Goal: Task Accomplishment & Management: Complete application form

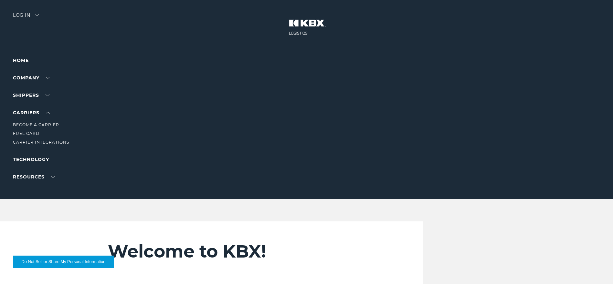
click at [33, 126] on link "Become a Carrier" at bounding box center [36, 124] width 46 height 5
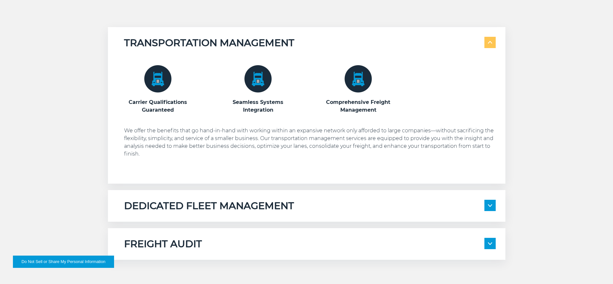
scroll to position [355, 0]
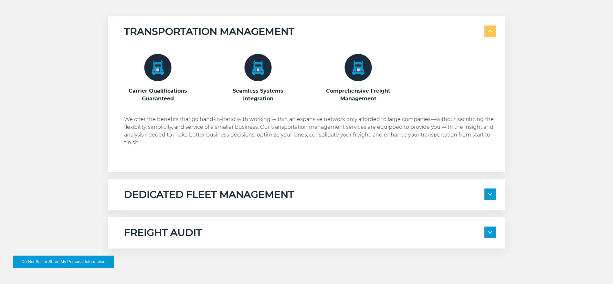
click at [476, 193] on div "DEDICATED FLEET MANAGEMENT" at bounding box center [309, 195] width 371 height 12
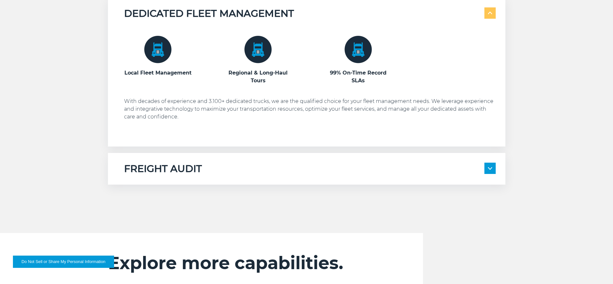
scroll to position [549, 0]
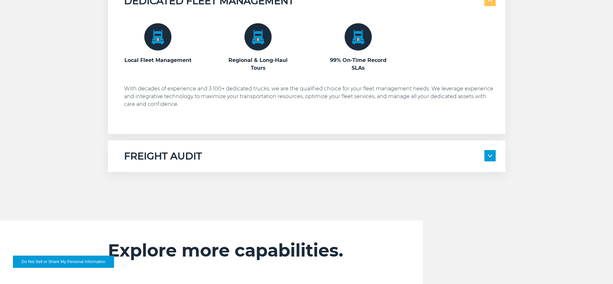
click at [490, 157] on img at bounding box center [490, 156] width 4 height 3
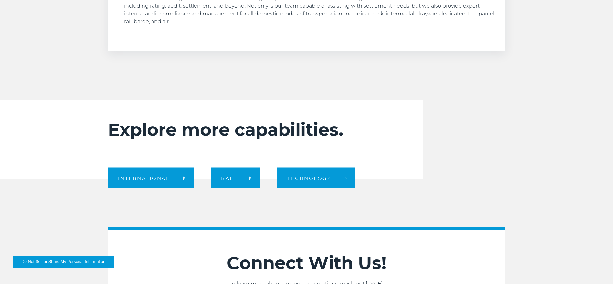
scroll to position [807, 0]
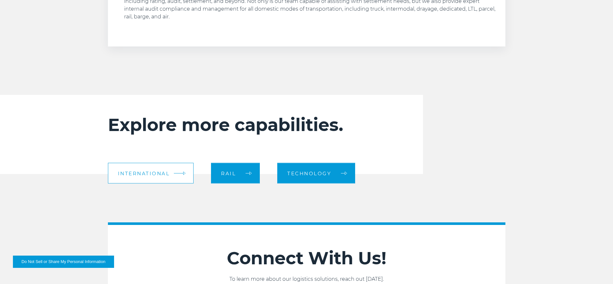
click at [185, 169] on link "International" at bounding box center [151, 173] width 86 height 21
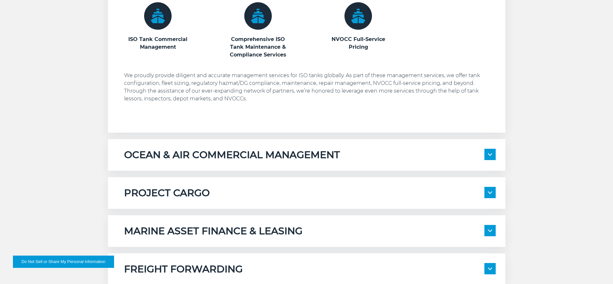
scroll to position [452, 0]
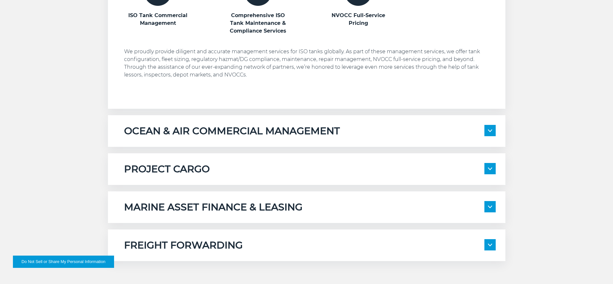
click at [382, 136] on div "OCEAN & AIR COMMERCIAL MANAGEMENT" at bounding box center [309, 131] width 371 height 12
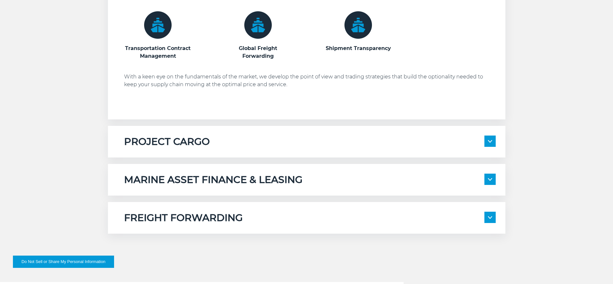
scroll to position [614, 0]
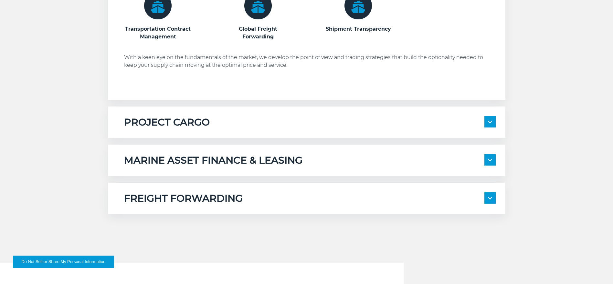
click at [312, 125] on div "PROJECT CARGO" at bounding box center [309, 122] width 371 height 12
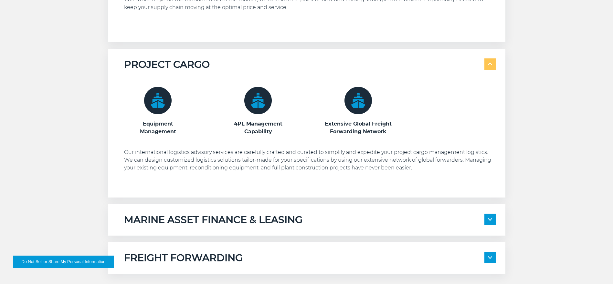
scroll to position [678, 0]
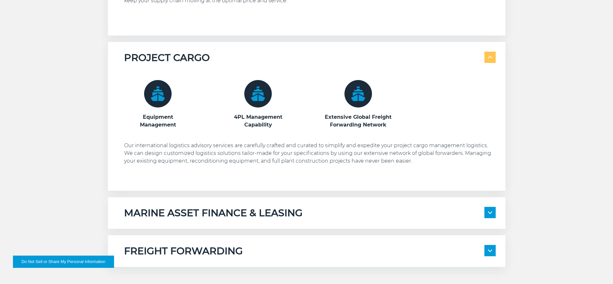
click at [316, 216] on div "MARINE ASSET FINANCE & LEASING" at bounding box center [309, 213] width 371 height 12
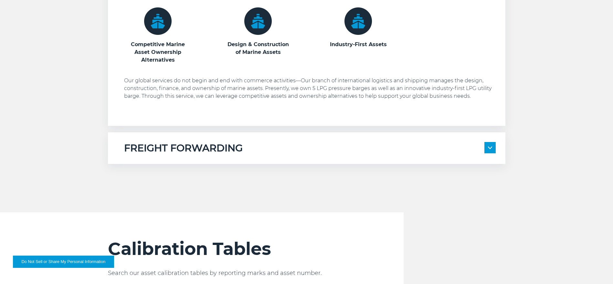
scroll to position [936, 0]
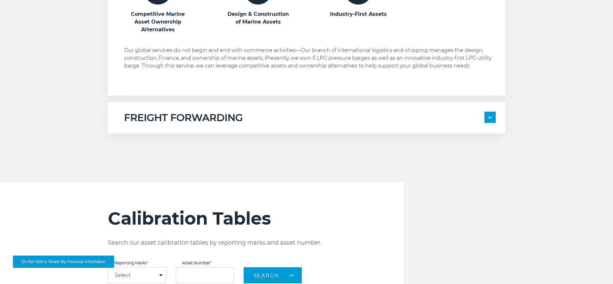
click at [323, 128] on div "FREIGHT FORWARDING Full-Service Transportation Scheduling International Customs…" at bounding box center [306, 118] width 397 height 32
click at [323, 122] on div "FREIGHT FORWARDING" at bounding box center [309, 118] width 371 height 12
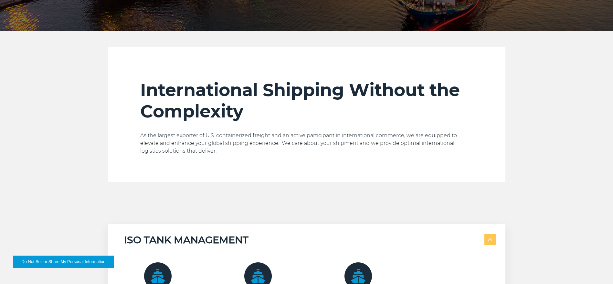
scroll to position [97, 0]
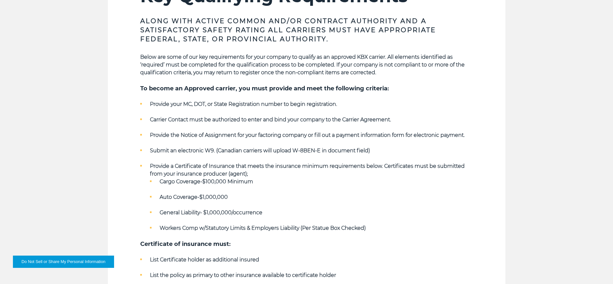
scroll to position [161, 0]
